Goal: Communication & Community: Answer question/provide support

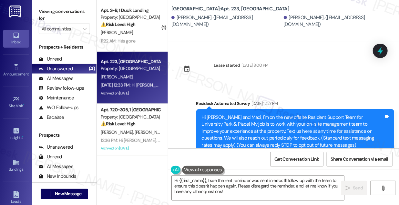
scroll to position [2262, 0]
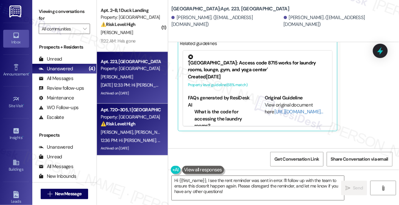
click at [146, 139] on div "12:36 PM: Hi Kelly, just checking in to see if anyone from the office has been …" at bounding box center [251, 140] width 301 height 6
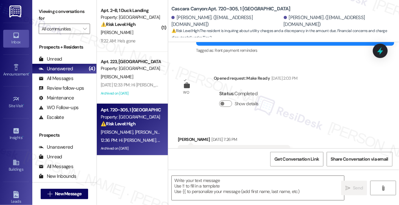
scroll to position [2886, 0]
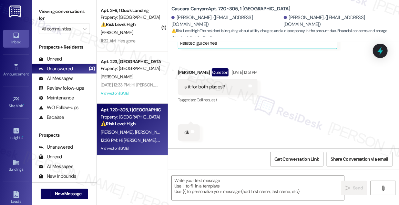
type textarea "Fetching suggested responses. Please feel free to read through the conversation…"
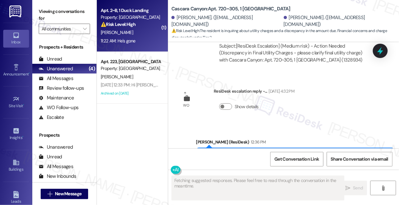
click at [141, 38] on div "11:22 AM: He's gone 11:22 AM: He's gone" at bounding box center [130, 41] width 61 height 8
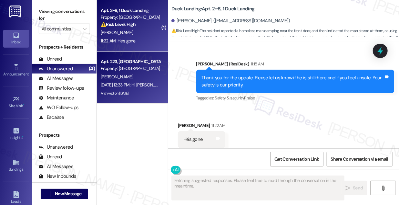
scroll to position [963, 0]
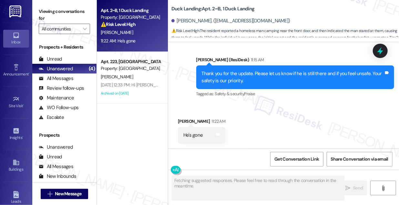
click at [247, 78] on div "Thank you for the update. Please let us know if he is still there and if you fe…" at bounding box center [293, 77] width 183 height 14
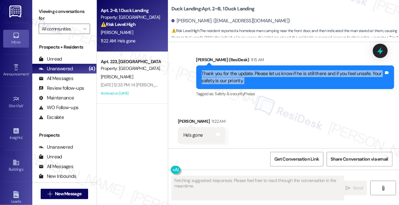
click at [247, 78] on div "Thank you for the update. Please let us know if he is still there and if you fe…" at bounding box center [293, 77] width 183 height 14
click at [260, 72] on div "Thank you for the update. Please let us know if he is still there and if you fe…" at bounding box center [293, 77] width 183 height 14
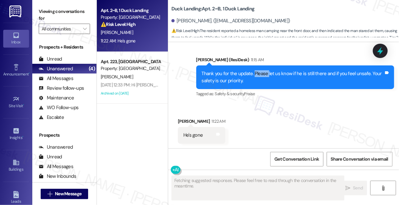
click at [260, 72] on div "Thank you for the update. Please let us know if he is still there and if you fe…" at bounding box center [293, 77] width 183 height 14
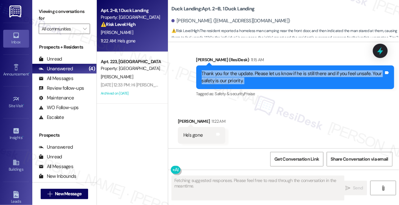
click at [260, 72] on div "Thank you for the update. Please let us know if he is still there and if you fe…" at bounding box center [293, 77] width 183 height 14
click at [216, 77] on div "Thank you for the update. Please let us know if he is still there and if you fe…" at bounding box center [293, 77] width 183 height 14
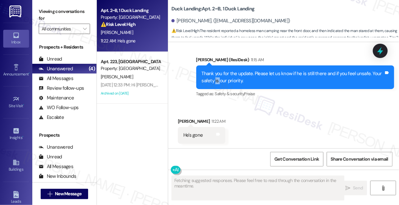
click at [216, 77] on div "Thank you for the update. Please let us know if he is still there and if you fe…" at bounding box center [293, 77] width 183 height 14
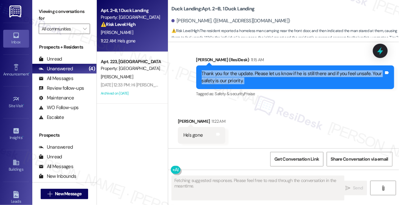
click at [216, 77] on div "Thank you for the update. Please let us know if he is still there and if you fe…" at bounding box center [293, 77] width 183 height 14
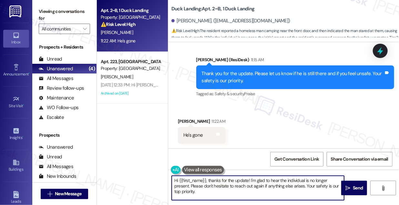
drag, startPoint x: 209, startPoint y: 179, endPoint x: 128, endPoint y: 174, distance: 80.9
click at [128, 174] on div "Apt. 2~B, 1 Duck Landing Property: Duck Landing ⚠️ Risk Level: High The residen…" at bounding box center [248, 102] width 302 height 205
drag, startPoint x: 311, startPoint y: 180, endPoint x: 217, endPoint y: 183, distance: 94.1
click at [217, 183] on textarea "Thanks for the update! I'm glad to hear the individual is no longer present. Pl…" at bounding box center [258, 187] width 173 height 24
drag, startPoint x: 251, startPoint y: 187, endPoint x: 321, endPoint y: 178, distance: 70.3
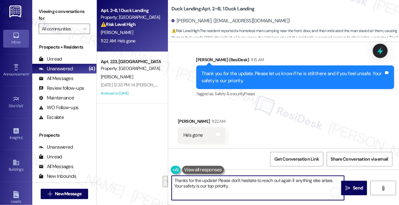
click at [321, 178] on textarea "Thanks for the update! Please don't hesitate to reach out again if anything els…" at bounding box center [258, 187] width 173 height 24
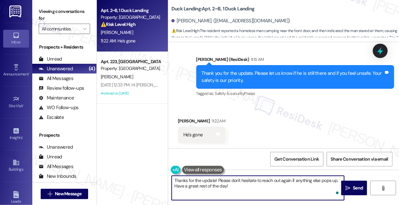
type textarea "Thanks for the update! Please don't hesitate to reach out again if anything els…"
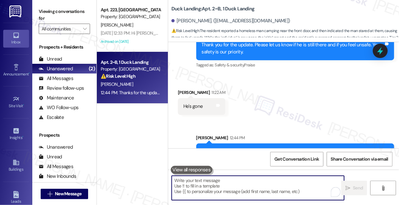
scroll to position [1016, 0]
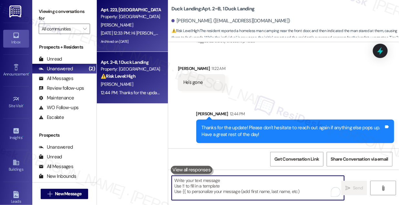
click at [157, 38] on div "Archived on 07/24/2025" at bounding box center [130, 41] width 61 height 8
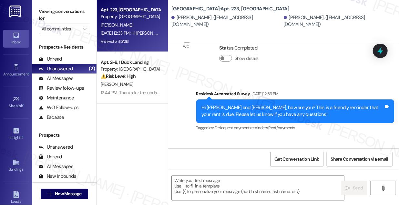
type textarea "Fetching suggested responses. Please feel free to read through the conversation…"
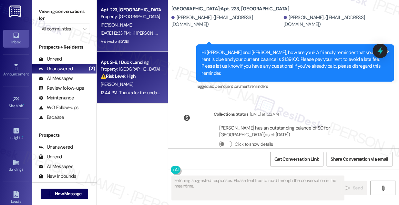
scroll to position [2395, 0]
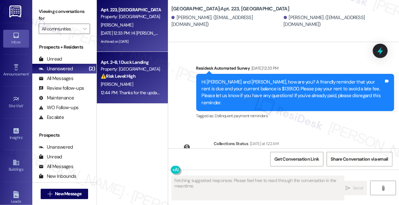
click at [135, 88] on div "J. Walsh" at bounding box center [130, 84] width 61 height 8
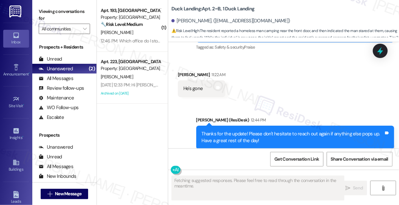
scroll to position [1025, 0]
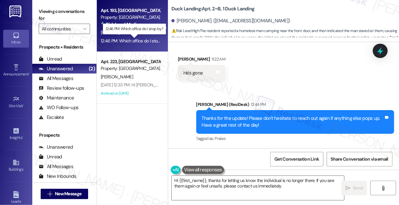
type textarea "Hi {{first_name}}, thanks for letting us know the individual is no longer there…"
click at [150, 42] on div "12:46 PM: Which office do I stop by? 12:46 PM: Which office do I stop by?" at bounding box center [135, 41] width 68 height 6
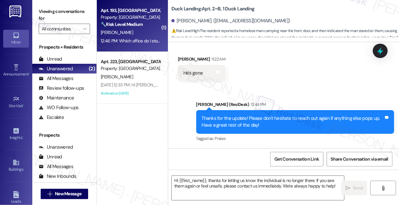
type textarea "Fetching suggested responses. Please feel free to read through the conversation…"
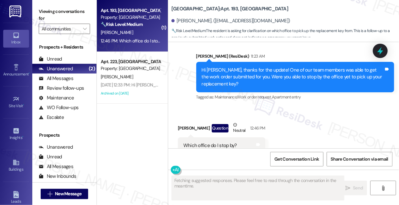
scroll to position [2972, 0]
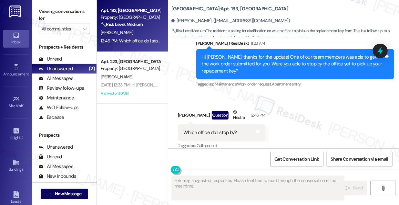
click at [293, 54] on div "Hi Savannah, thanks for the update! One of our team members was able to get the…" at bounding box center [293, 64] width 183 height 21
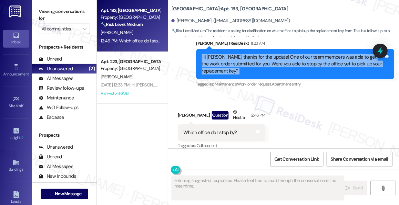
click at [293, 54] on div "Hi Savannah, thanks for the update! One of our team members was able to get the…" at bounding box center [293, 64] width 183 height 21
click at [246, 63] on div "Hi Savannah, thanks for the update! One of our team members was able to get the…" at bounding box center [293, 64] width 183 height 21
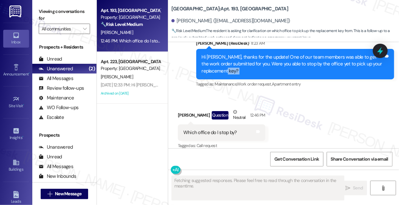
click at [246, 63] on div "Hi Savannah, thanks for the update! One of our team members was able to get the…" at bounding box center [293, 64] width 183 height 21
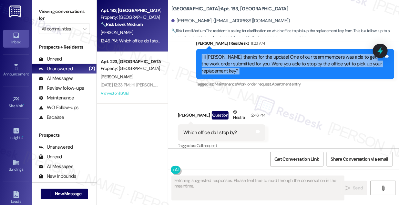
click at [246, 63] on div "Hi Savannah, thanks for the update! One of our team members was able to get the…" at bounding box center [293, 64] width 183 height 21
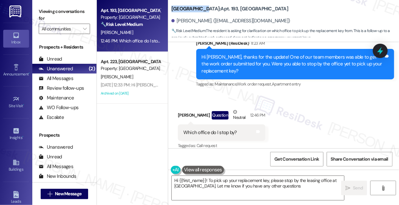
type textarea "Hi {{first_name}}! To pick up your replacement key, please stop by the leasing …"
drag, startPoint x: 172, startPoint y: 7, endPoint x: 219, endPoint y: 5, distance: 47.2
click at [219, 5] on b "University Park & Place: Apt. 193, University Park University Park & Place" at bounding box center [230, 8] width 117 height 7
copy b "University Park & Plac"
click at [59, 10] on label "Viewing conversations for" at bounding box center [64, 14] width 51 height 17
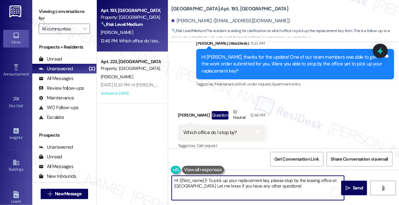
drag, startPoint x: 225, startPoint y: 181, endPoint x: 270, endPoint y: 184, distance: 46.0
click at [270, 184] on textarea "Hi {{first_name}}! To pick up your replacement key, please stop by the leasing …" at bounding box center [258, 187] width 173 height 24
click at [314, 120] on div "Received via SMS Savannah Adams Question Neutral 12:46 PM Which office do I sto…" at bounding box center [283, 124] width 231 height 61
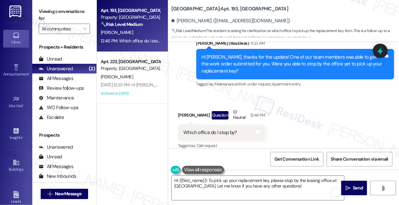
click at [40, 16] on label "Viewing conversations for" at bounding box center [64, 14] width 51 height 17
drag, startPoint x: 171, startPoint y: 5, endPoint x: 220, endPoint y: 4, distance: 48.8
click at [220, 5] on b "University Park & Place: Apt. 193, University Park University Park & Place" at bounding box center [230, 8] width 117 height 7
copy b "University Park & Place"
click at [41, 8] on label "Viewing conversations for" at bounding box center [64, 14] width 51 height 17
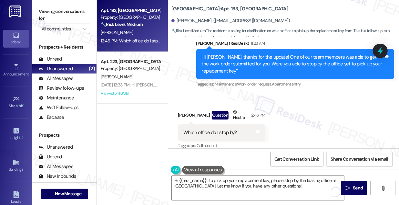
click at [52, 14] on label "Viewing conversations for" at bounding box center [64, 14] width 51 height 17
click at [259, 187] on textarea "Hi {{first_name}}! To pick up your replacement key, please stop by the leasing …" at bounding box center [258, 187] width 173 height 24
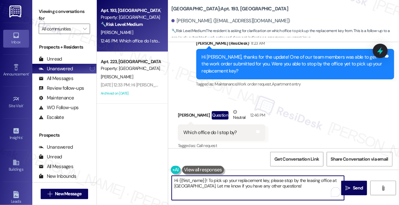
click at [259, 187] on textarea "Hi {{first_name}}! To pick up your replacement key, please stop by the leasing …" at bounding box center [258, 187] width 173 height 24
click at [277, 58] on div "Hi Savannah, thanks for the update! One of our team members was able to get the…" at bounding box center [293, 64] width 183 height 21
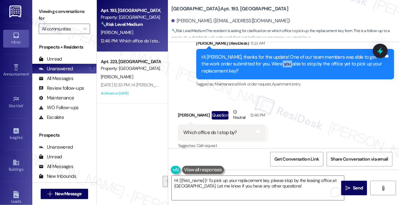
click at [277, 58] on div "Hi Savannah, thanks for the update! One of our team members was able to get the…" at bounding box center [293, 64] width 183 height 21
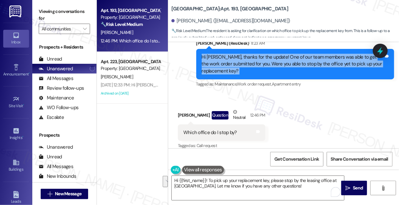
click at [277, 58] on div "Hi Savannah, thanks for the update! One of our team members was able to get the…" at bounding box center [293, 64] width 183 height 21
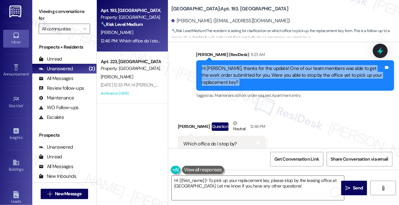
scroll to position [2972, 0]
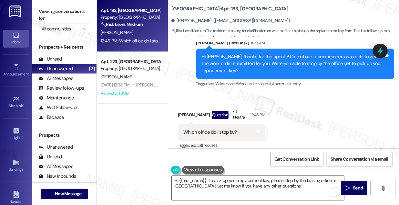
click at [225, 181] on textarea "Hi {{first_name}}! To pick up your replacement key, please stop by the leasing …" at bounding box center [258, 187] width 173 height 24
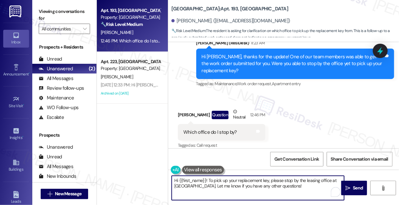
click at [225, 181] on textarea "Hi {{first_name}}! To pick up your replacement key, please stop by the leasing …" at bounding box center [258, 187] width 173 height 24
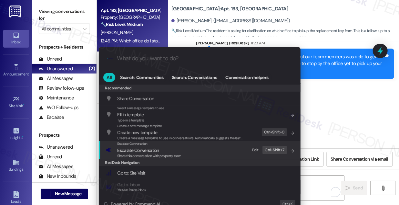
click at [214, 152] on div "Escalate Conversation Escalate Conversation Share this conversation with proper…" at bounding box center [200, 149] width 189 height 17
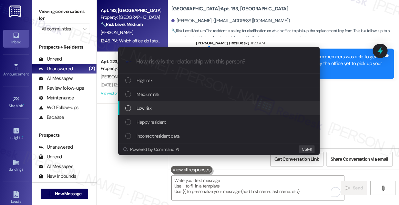
click at [153, 106] on div "Low risk" at bounding box center [219, 107] width 189 height 7
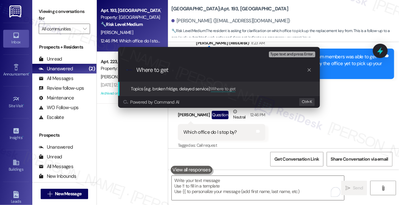
click at [58, 14] on div "Escalate Conversation Low risk Topics (e.g. broken fridge, delayed service) Any…" at bounding box center [199, 102] width 399 height 205
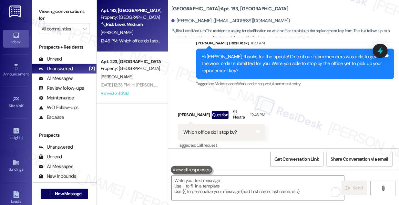
drag, startPoint x: 176, startPoint y: 4, endPoint x: 220, endPoint y: 5, distance: 44.0
click at [222, 5] on b "University Park & Place: Apt. 193, University Park University Park & Place" at bounding box center [230, 8] width 117 height 7
drag, startPoint x: 219, startPoint y: 5, endPoint x: 181, endPoint y: 5, distance: 37.8
click at [218, 5] on b "University Park & Place: Apt. 193, University Park University Park & Place" at bounding box center [230, 8] width 117 height 7
click at [172, 5] on b "University Park & Place: Apt. 193, University Park University Park & Place" at bounding box center [230, 8] width 117 height 7
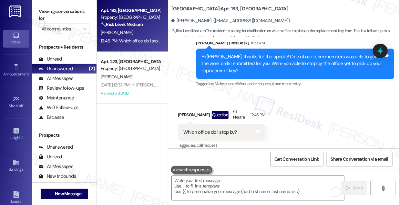
drag, startPoint x: 171, startPoint y: 5, endPoint x: 219, endPoint y: 6, distance: 48.5
click at [219, 6] on div "University Park & Place: Apt. 193, University Park University Park & Place Sava…" at bounding box center [283, 20] width 231 height 36
copy b "University Park & Plac"
click at [47, 9] on label "Viewing conversations for" at bounding box center [64, 14] width 51 height 17
click at [307, 125] on div "Received via SMS Savannah Adams Question Neutral 12:46 PM Which office do I sto…" at bounding box center [283, 123] width 231 height 61
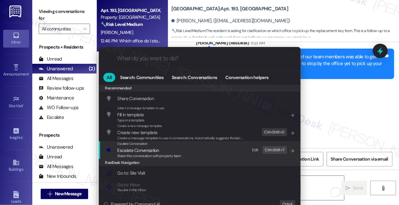
click at [171, 154] on span "Share this conversation with property team" at bounding box center [150, 155] width 64 height 5
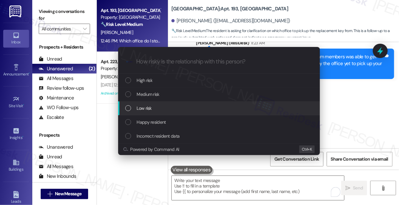
click at [155, 108] on div "Low risk" at bounding box center [219, 107] width 189 height 7
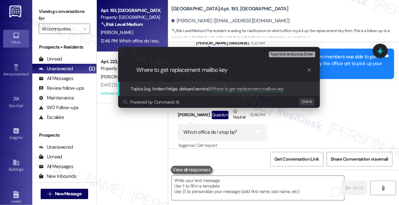
type input "Where to get replacement mailbox key"
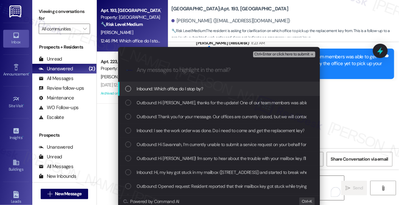
click at [187, 91] on span "Inbound: Which office do I stop by?" at bounding box center [170, 88] width 67 height 7
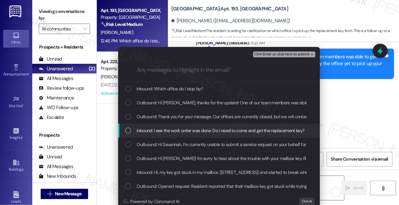
click at [172, 132] on span "Inbound: I see the work order was done. Do i need to come and get the replaceme…" at bounding box center [221, 130] width 168 height 7
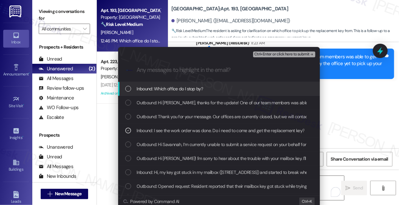
click at [279, 53] on span "Ctrl+Enter or click here to submit" at bounding box center [282, 54] width 55 height 5
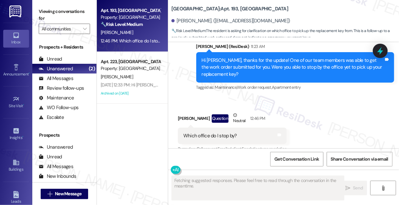
scroll to position [2972, 0]
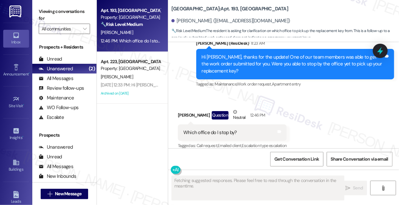
drag, startPoint x: 47, startPoint y: 11, endPoint x: 44, endPoint y: 1, distance: 10.7
click at [47, 11] on label "Viewing conversations for" at bounding box center [64, 14] width 51 height 17
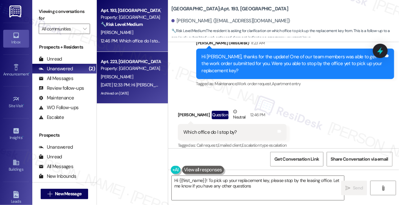
type textarea "Hi {{first_name}}! To pick up your replacement key, please stop by the leasing …"
click at [123, 74] on span "K. Crankovich" at bounding box center [117, 77] width 32 height 6
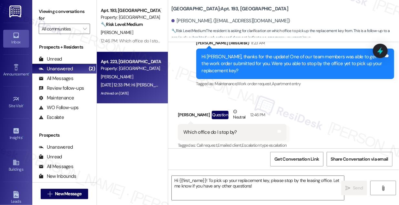
type textarea "Fetching suggested responses. Please feel free to read through the conversation…"
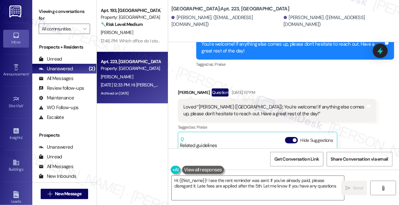
type textarea "Hi {{first_name}}! I see the rent reminder was sent. If you've already paid, pl…"
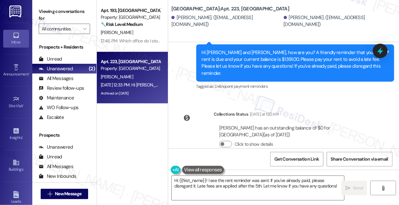
scroll to position [2395, 0]
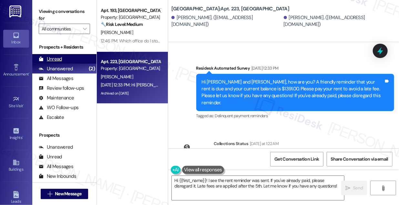
click at [59, 57] on div "Unread" at bounding box center [50, 59] width 23 height 7
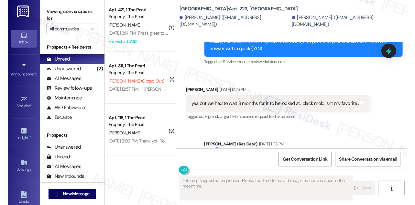
scroll to position [2242, 0]
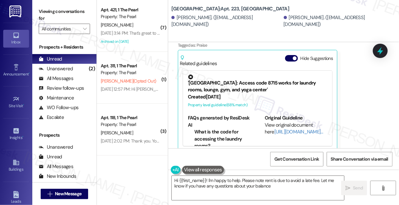
type textarea "Hi {{first_name}}! I'm happy to help. Please note rent is due to avoid a late f…"
click at [59, 11] on label "Viewing conversations for" at bounding box center [64, 14] width 51 height 17
click at [257, 186] on textarea "Hi {{first_name}}! I'm happy to help. Please note rent is due to avoid a late f…" at bounding box center [258, 187] width 173 height 24
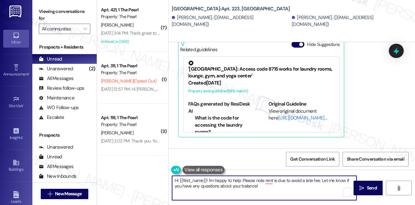
scroll to position [2235, 0]
